Goal: Information Seeking & Learning: Learn about a topic

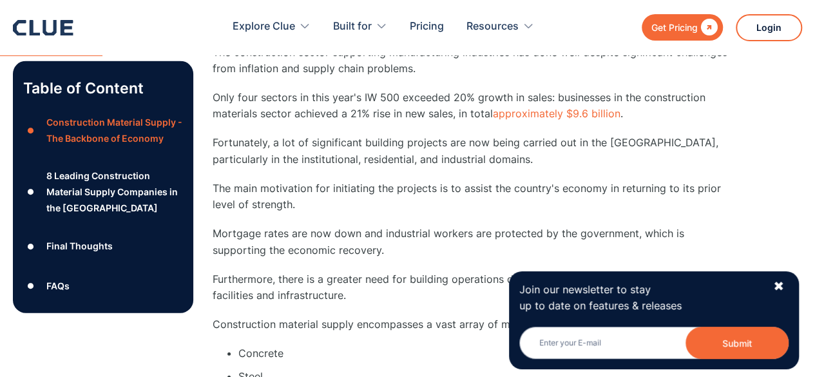
scroll to position [1323, 0]
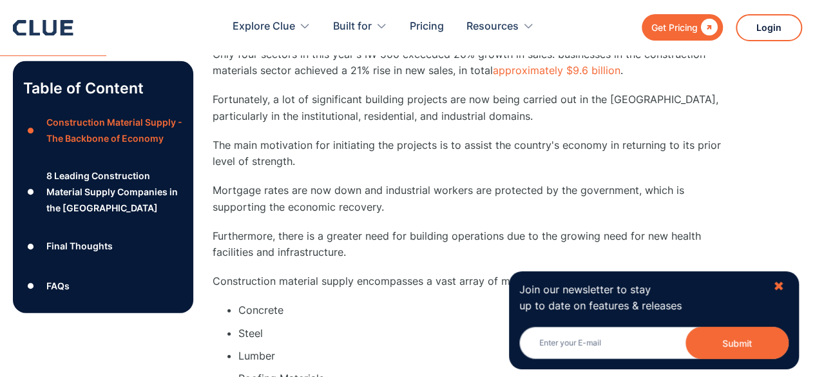
click at [778, 283] on div "✖" at bounding box center [778, 286] width 11 height 16
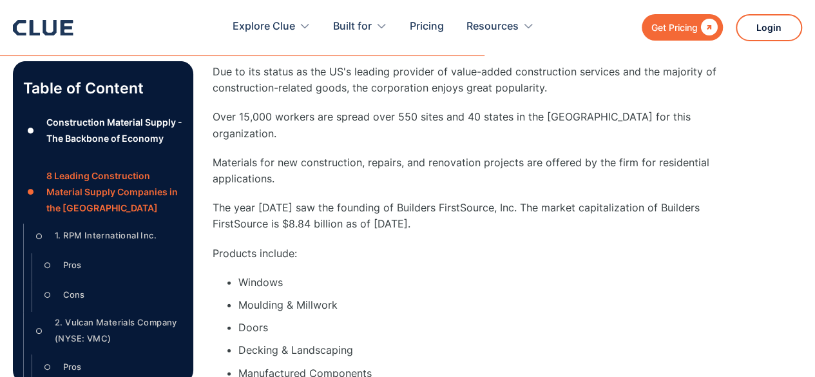
scroll to position [6687, 0]
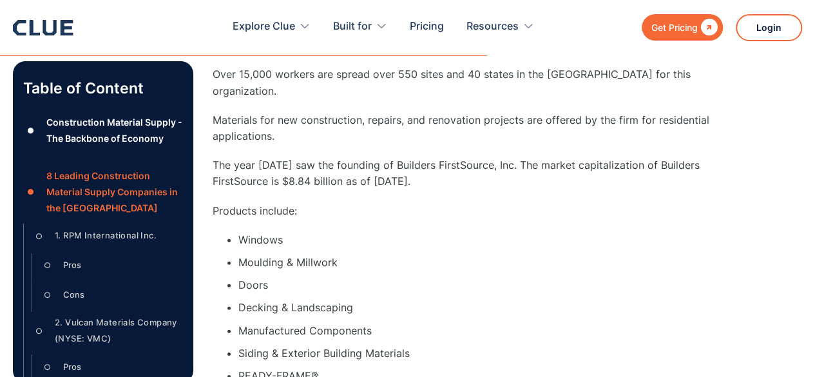
click at [665, 273] on div "5. Builders FirstSource, Inc. ‍ Builders FirstSource Market Capitalization: $8,…" at bounding box center [471, 179] width 516 height 1171
click at [659, 300] on li "Decking & Landscaping" at bounding box center [483, 308] width 490 height 16
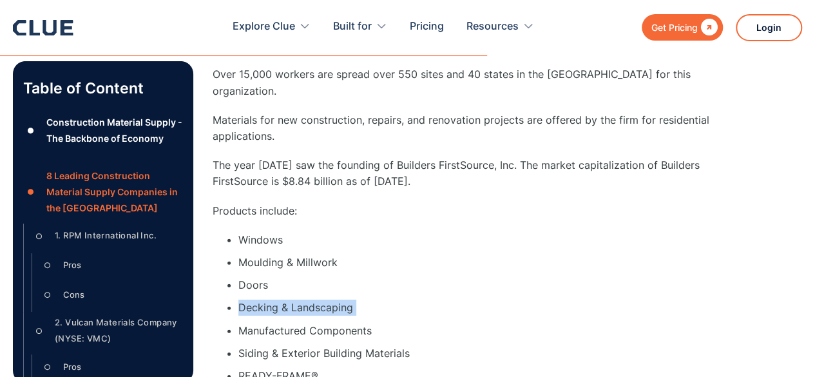
click at [659, 300] on li "Decking & Landscaping" at bounding box center [483, 308] width 490 height 16
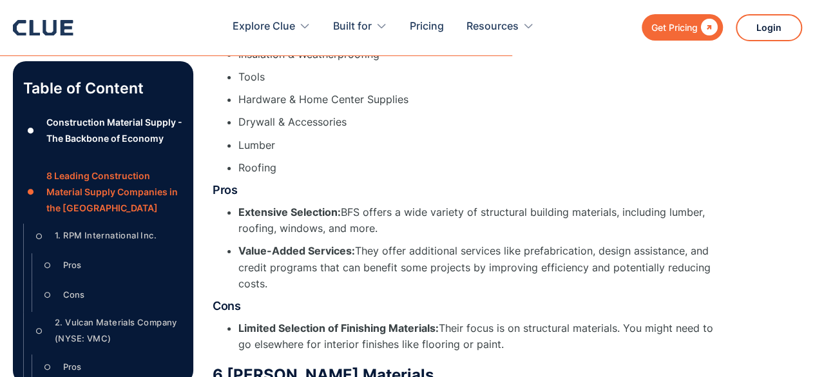
scroll to position [7117, 0]
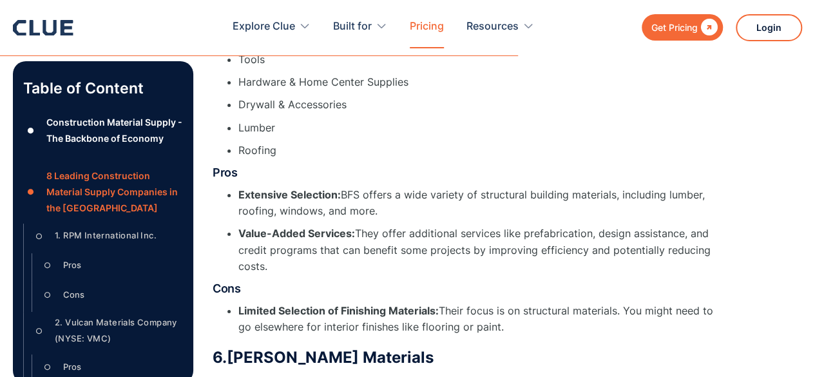
click at [427, 22] on link "Pricing" at bounding box center [427, 26] width 34 height 41
